Goal: Navigation & Orientation: Find specific page/section

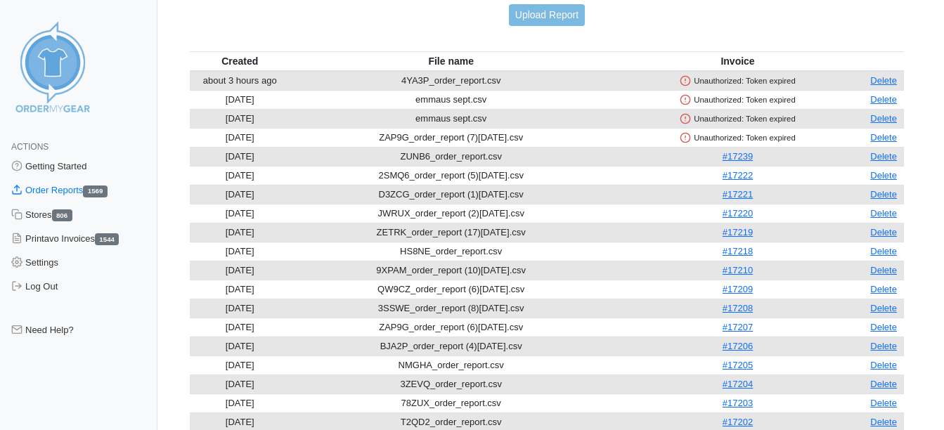
scroll to position [65, 0]
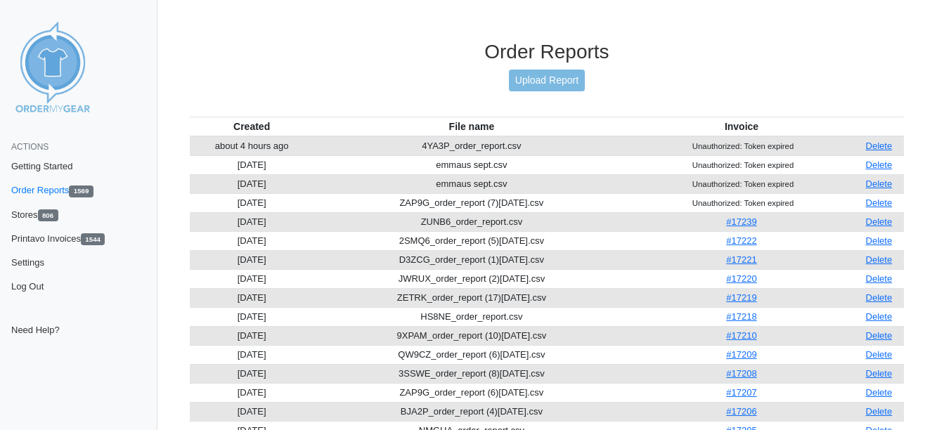
scroll to position [65, 0]
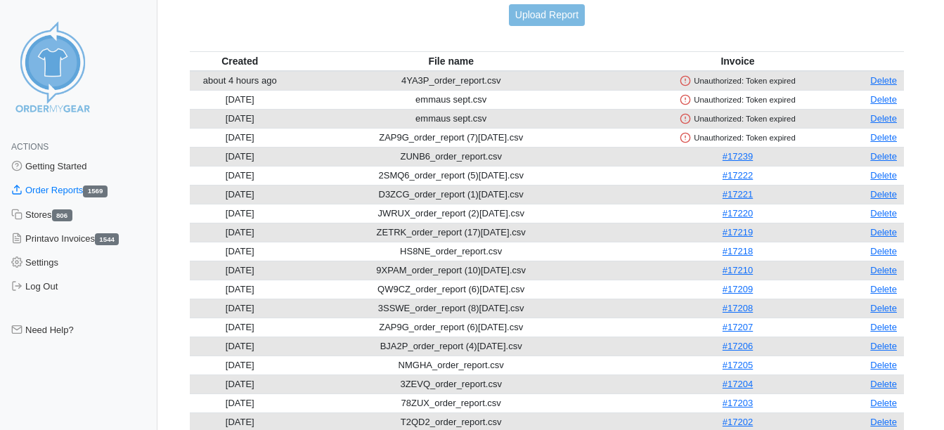
scroll to position [65, 0]
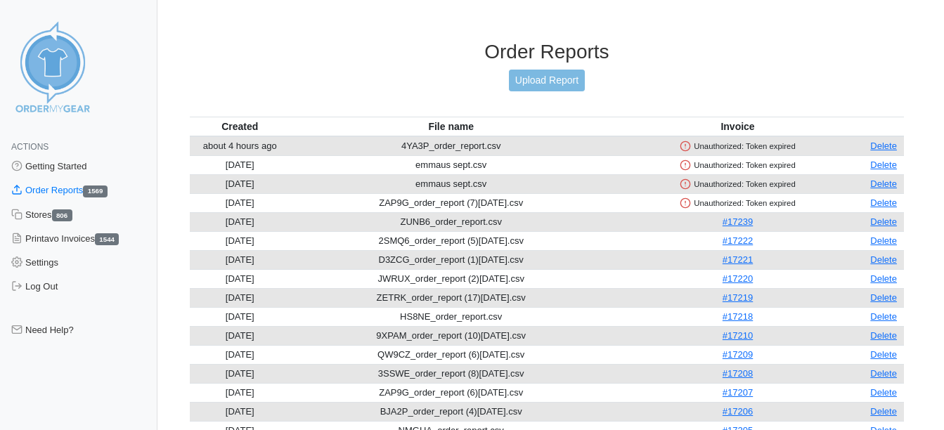
scroll to position [65, 0]
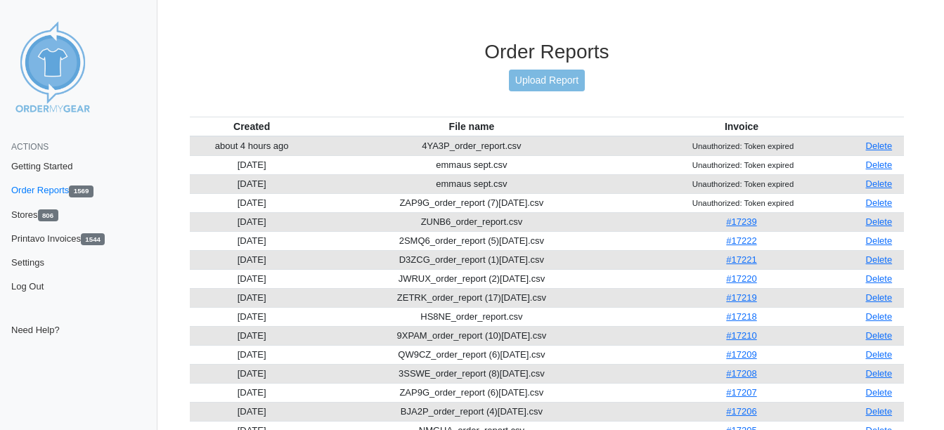
scroll to position [65, 0]
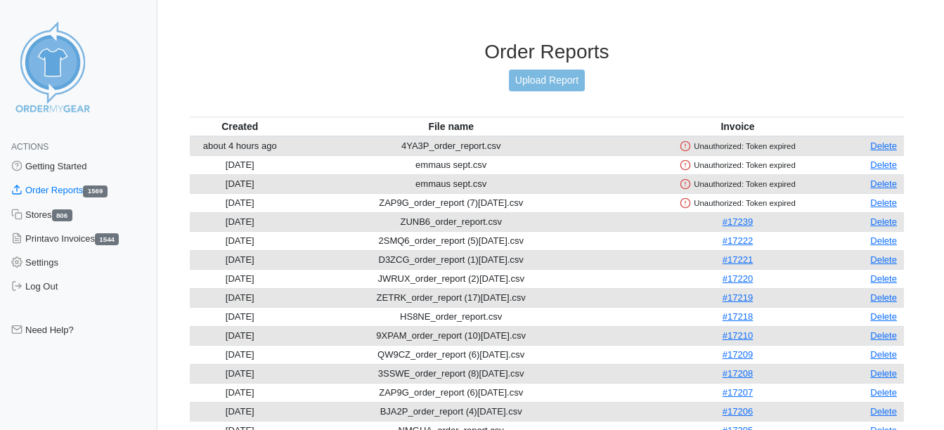
scroll to position [65, 0]
